Goal: Information Seeking & Learning: Learn about a topic

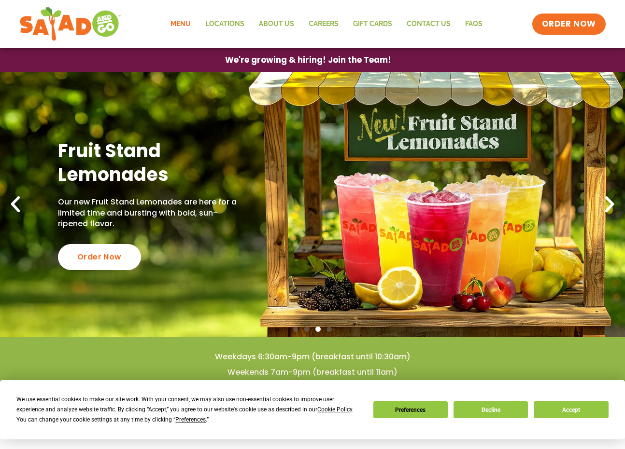
click at [185, 21] on link "Menu" at bounding box center [180, 24] width 35 height 22
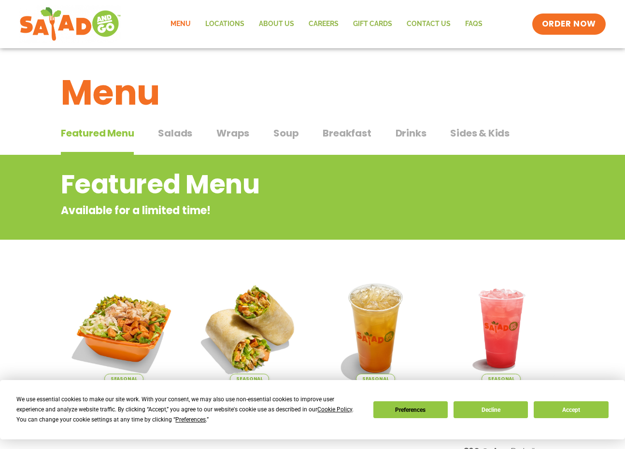
click at [179, 132] on span "Salads" at bounding box center [175, 133] width 34 height 14
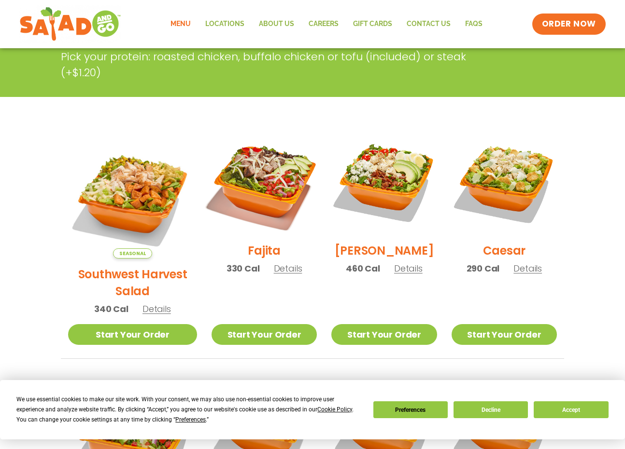
scroll to position [183, 0]
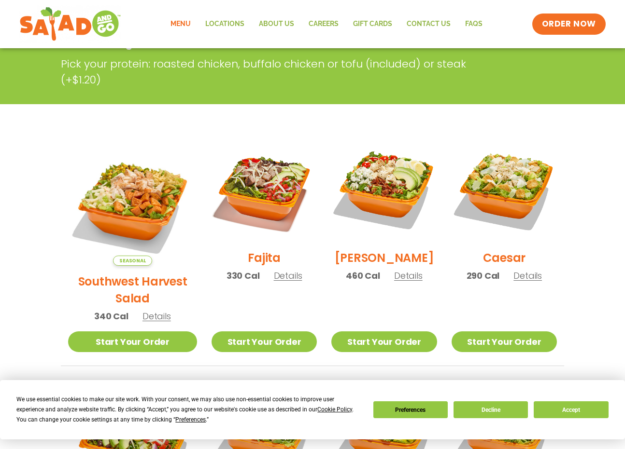
click at [274, 282] on span "Details" at bounding box center [288, 276] width 28 height 12
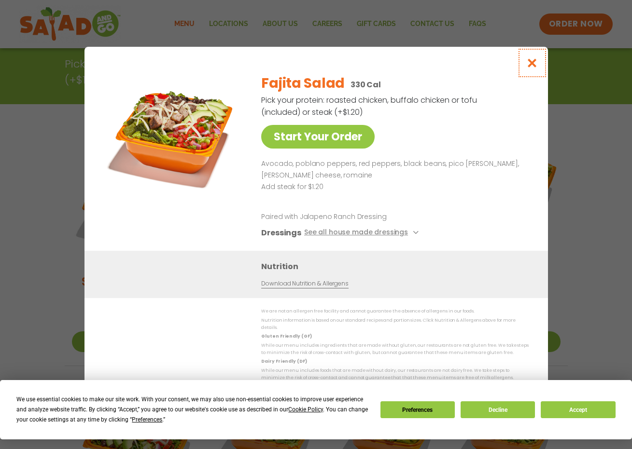
click at [532, 64] on icon "Close modal" at bounding box center [532, 63] width 12 height 10
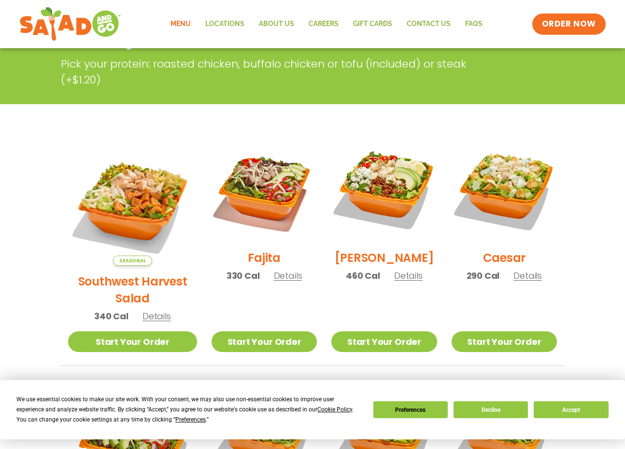
click at [186, 24] on link "Menu" at bounding box center [180, 24] width 35 height 22
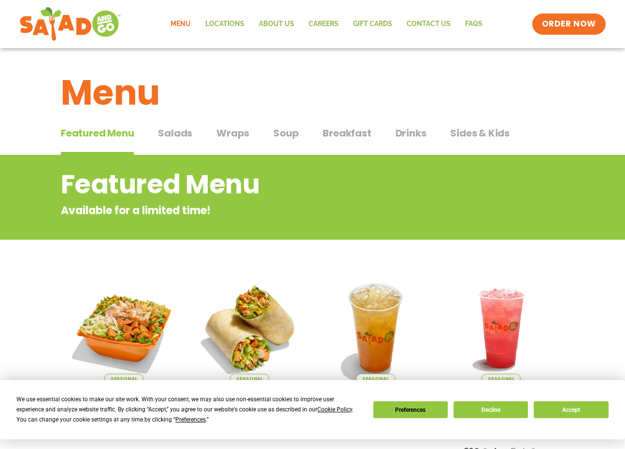
click at [345, 133] on span "Breakfast" at bounding box center [346, 133] width 48 height 14
